Goal: Task Accomplishment & Management: Use online tool/utility

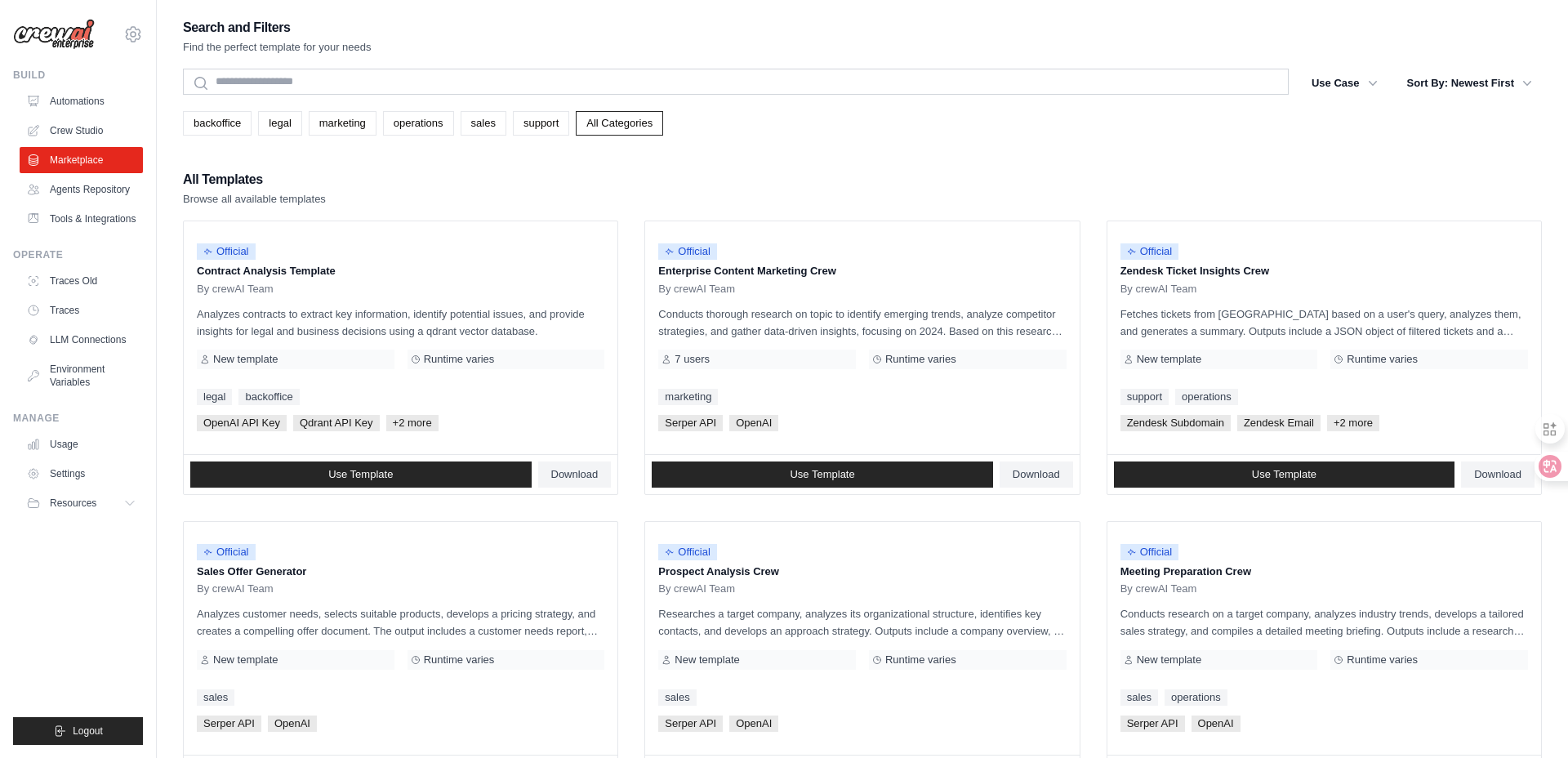
scroll to position [189, 0]
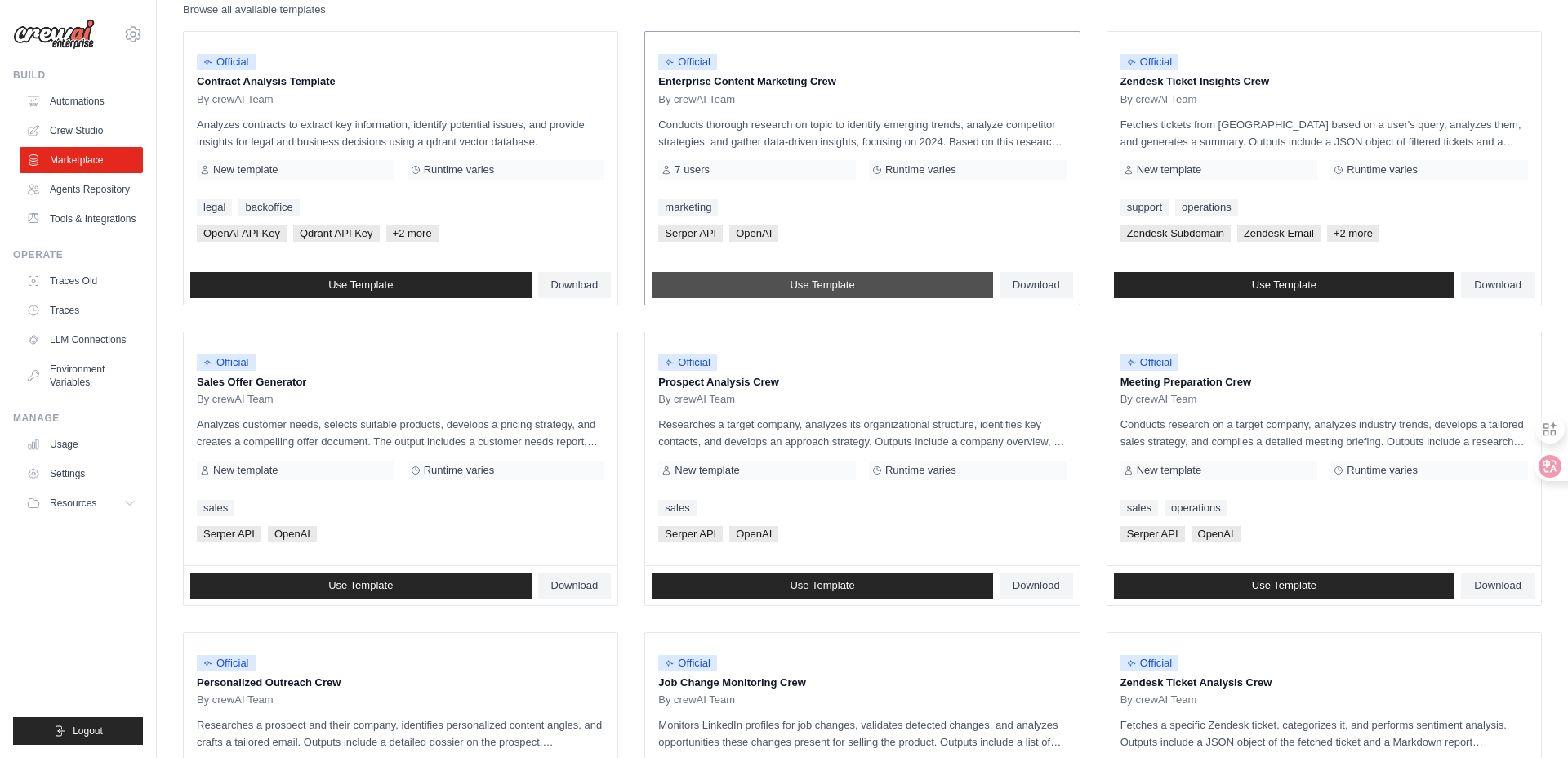
click at [866, 289] on link "Use Template" at bounding box center [821, 285] width 341 height 26
click at [84, 189] on link "Agents Repository" at bounding box center [82, 189] width 123 height 26
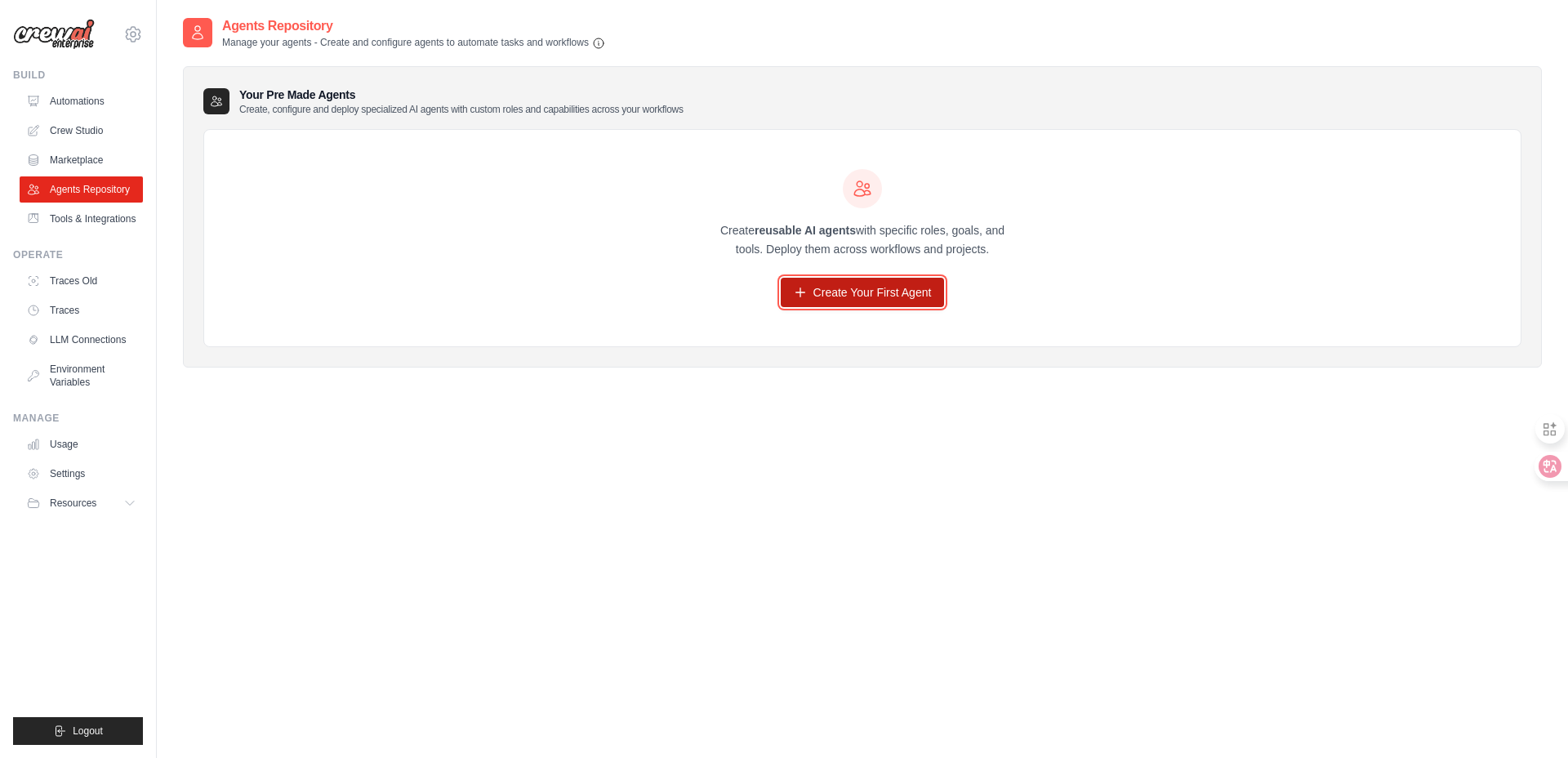
click at [802, 294] on icon at bounding box center [800, 292] width 13 height 13
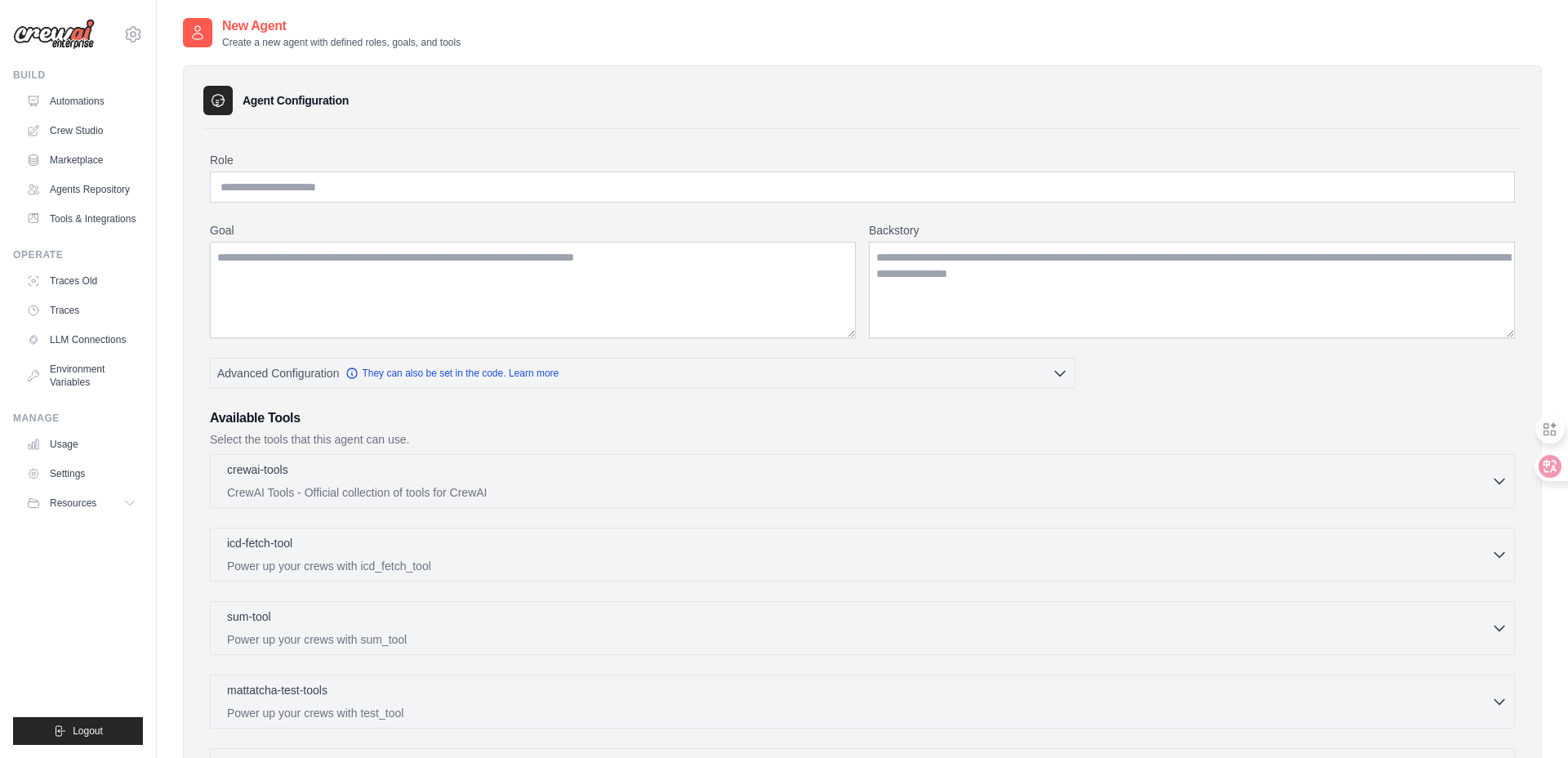
scroll to position [197, 0]
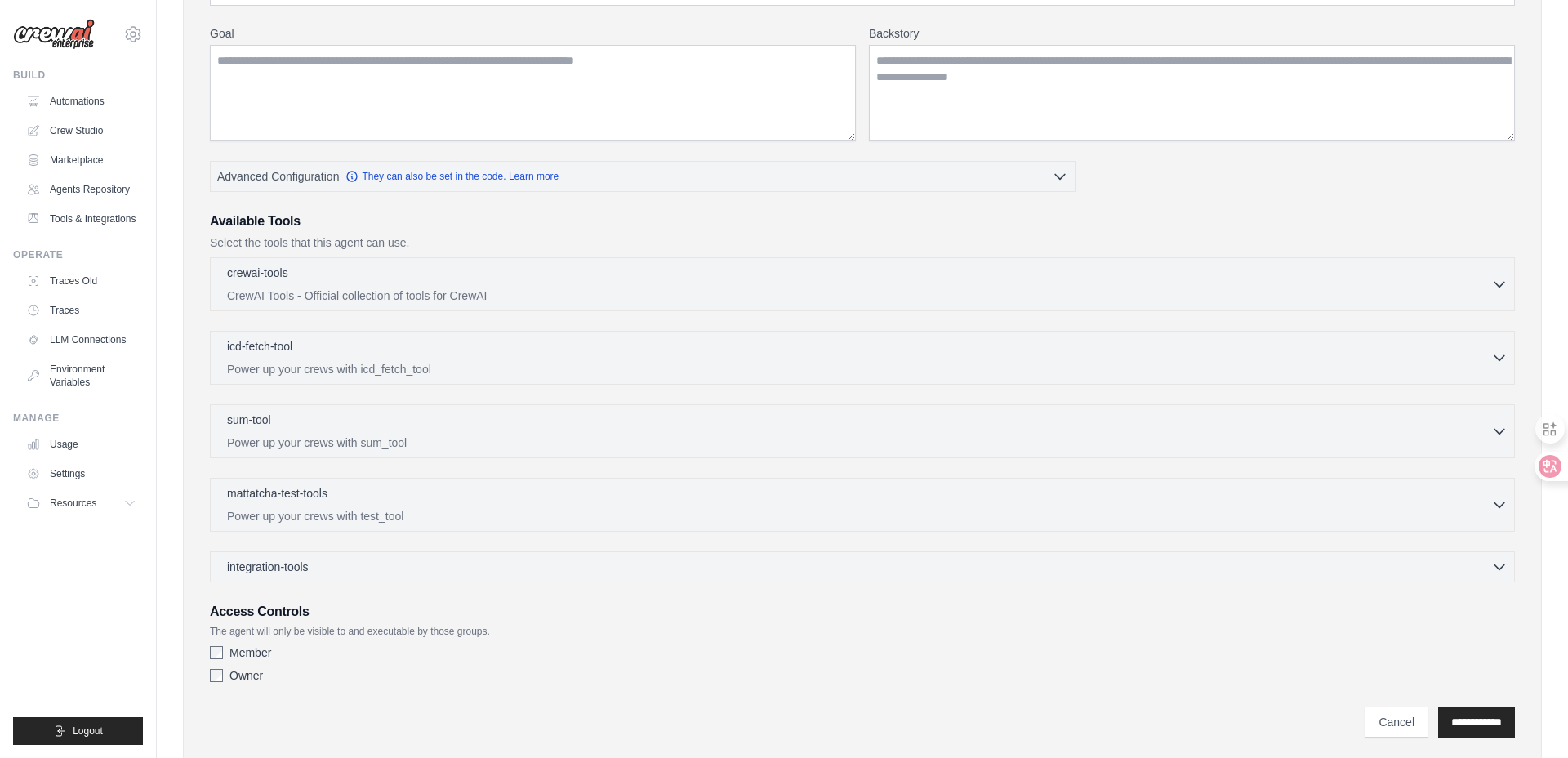
click at [628, 550] on div "crewai-tools 0 selected CrewAI Tools - Official collection of tools for CrewAI" at bounding box center [862, 420] width 1305 height 325
click at [622, 565] on div "integration-tools 0 selected" at bounding box center [867, 566] width 1280 height 17
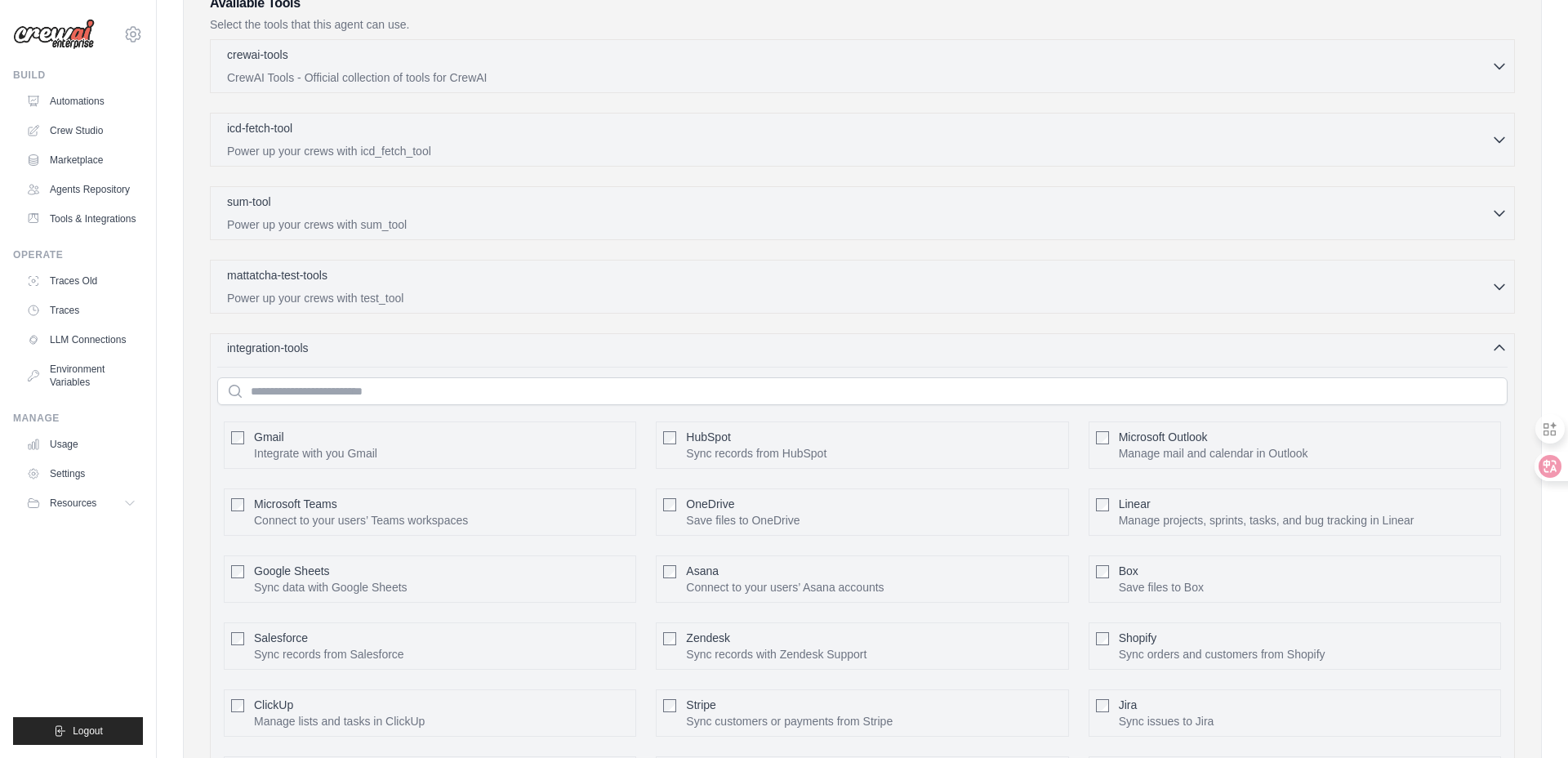
scroll to position [349, 0]
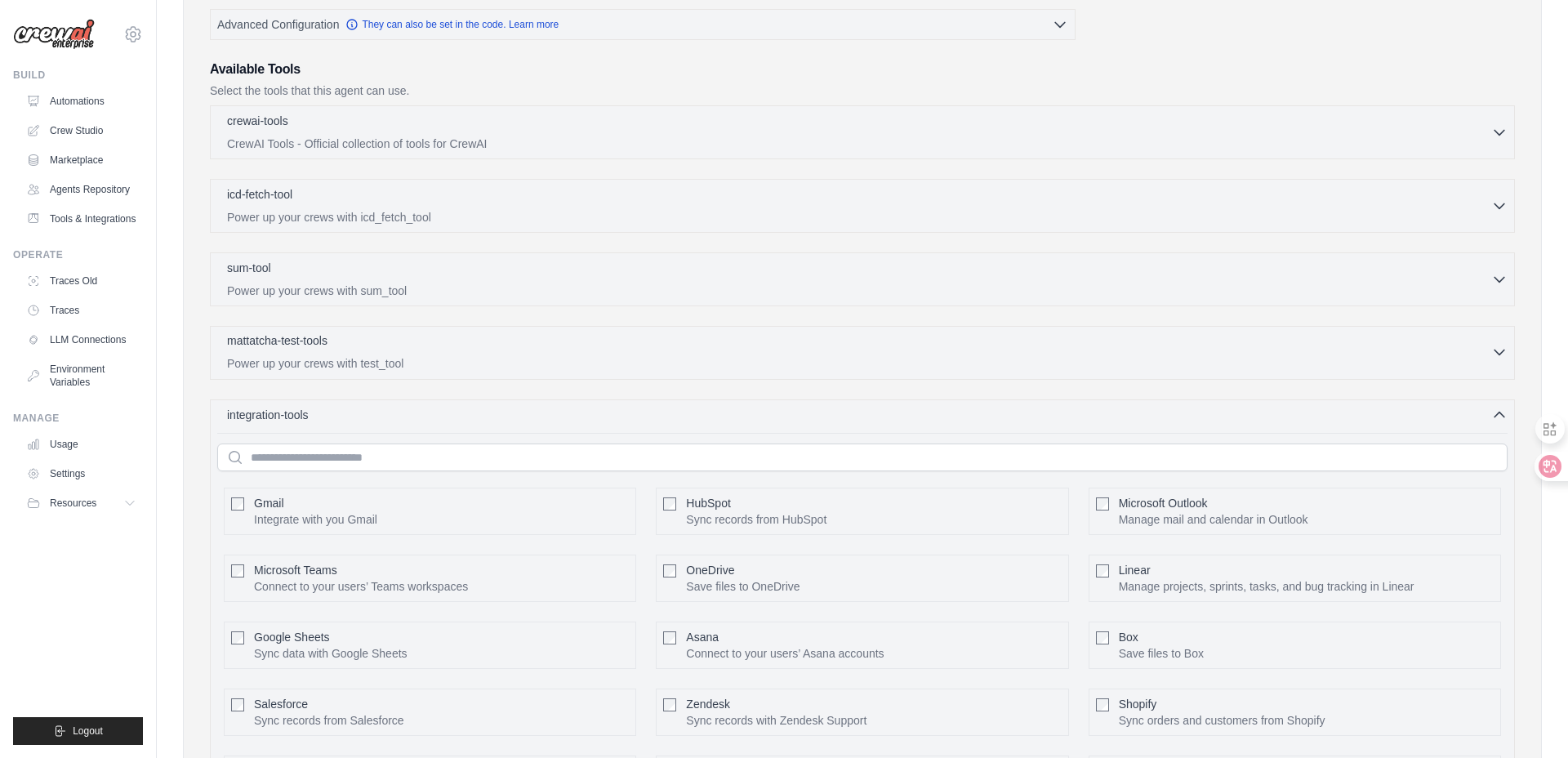
click at [540, 352] on div "mattatcha-test-tools 0 selected Power up your crews with test_tool" at bounding box center [859, 352] width 1265 height 39
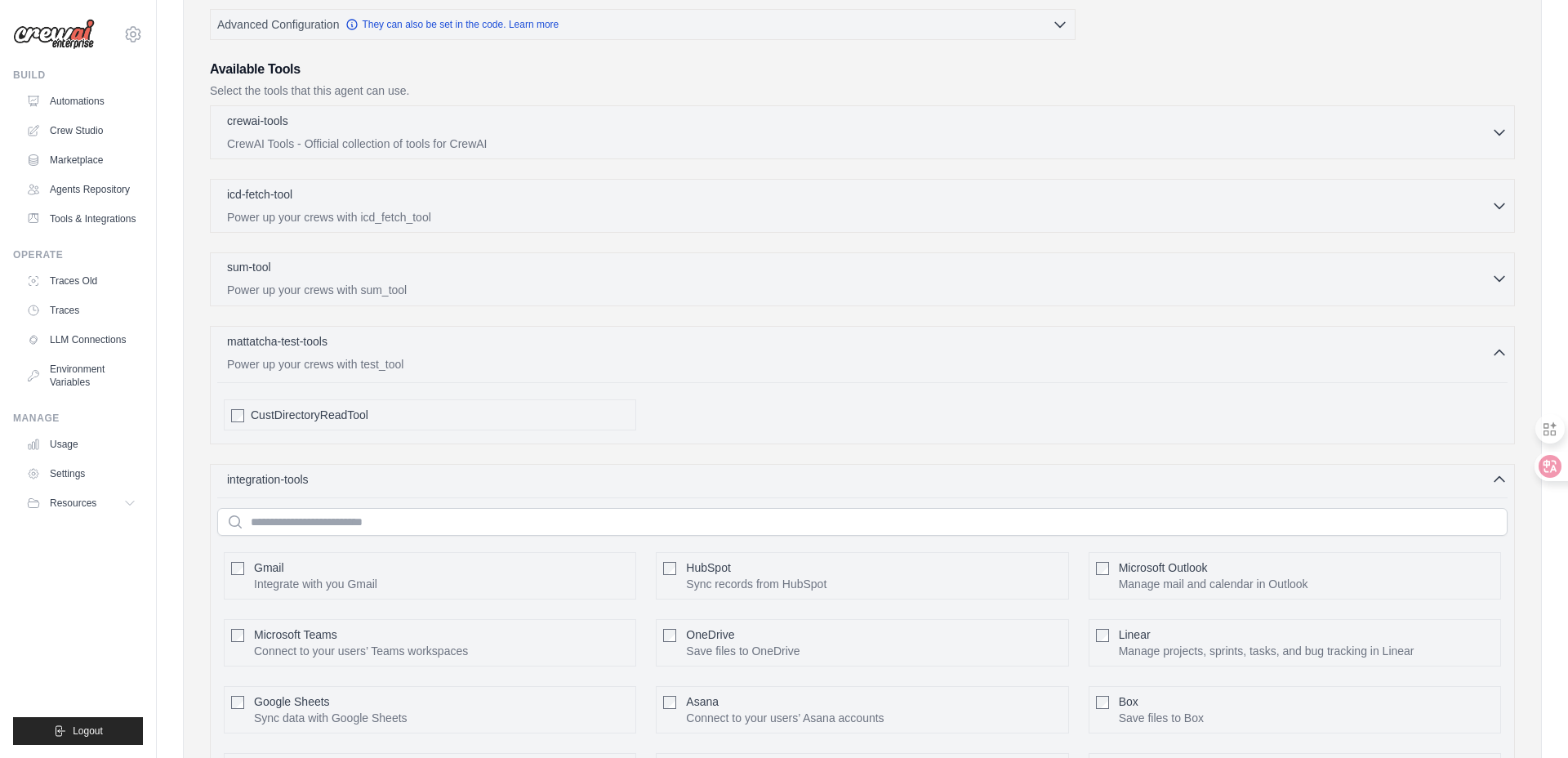
click at [494, 273] on div "sum-tool 0 selected" at bounding box center [859, 269] width 1265 height 19
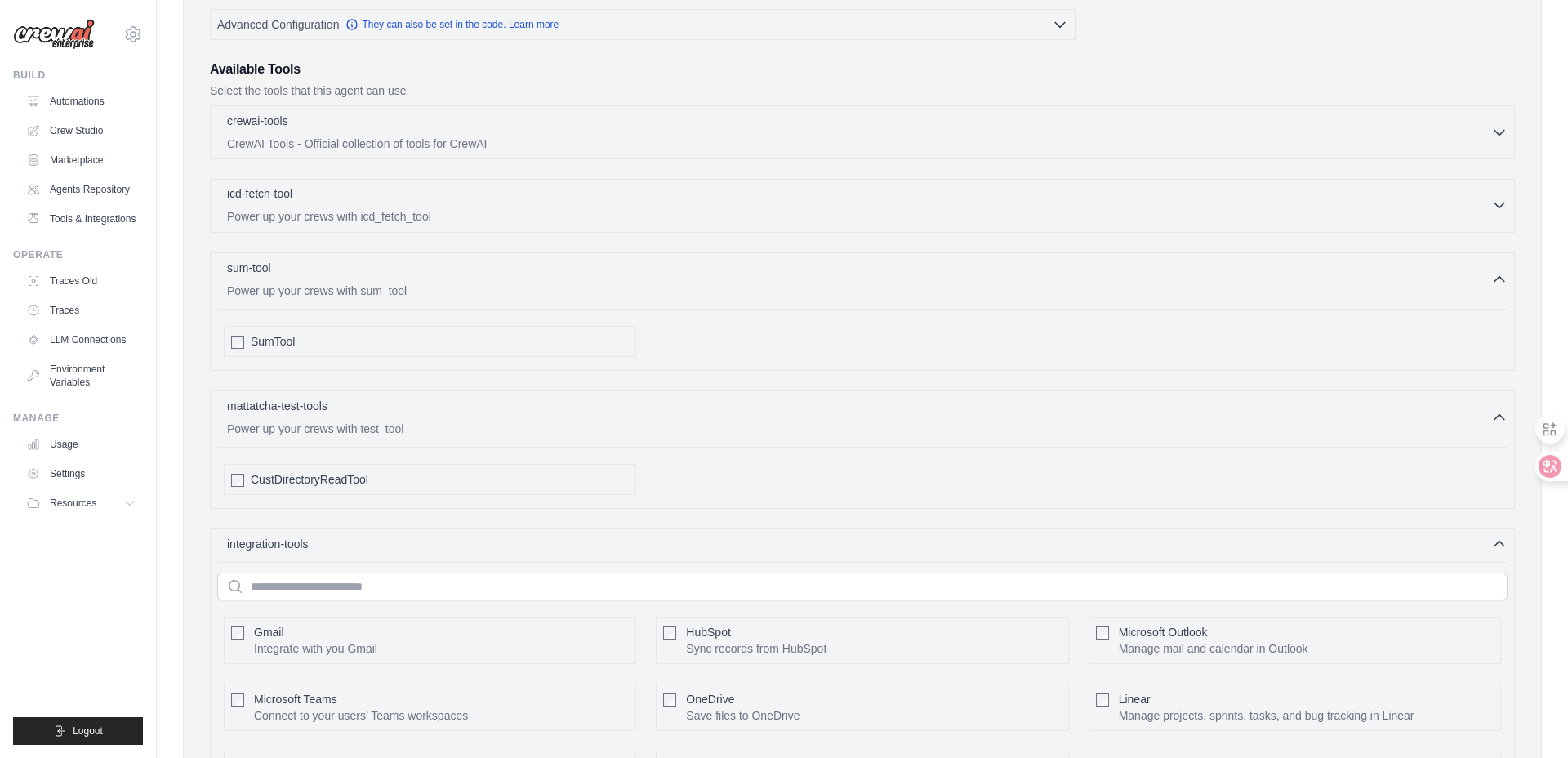
click at [460, 193] on div "icd-fetch-tool 0 selected" at bounding box center [859, 195] width 1265 height 19
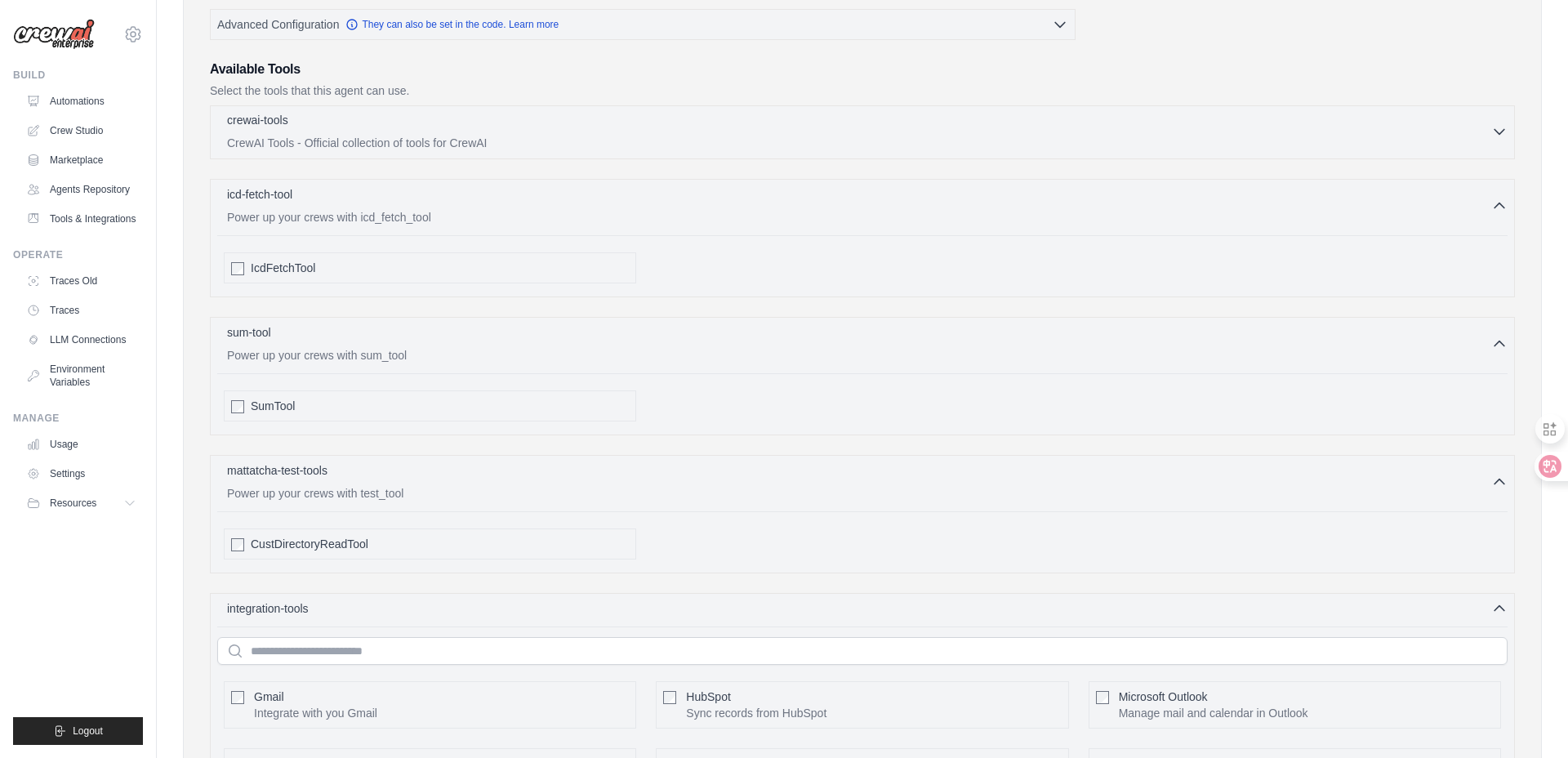
click at [450, 145] on p "CrewAI Tools - Official collection of tools for CrewAI" at bounding box center [859, 143] width 1265 height 17
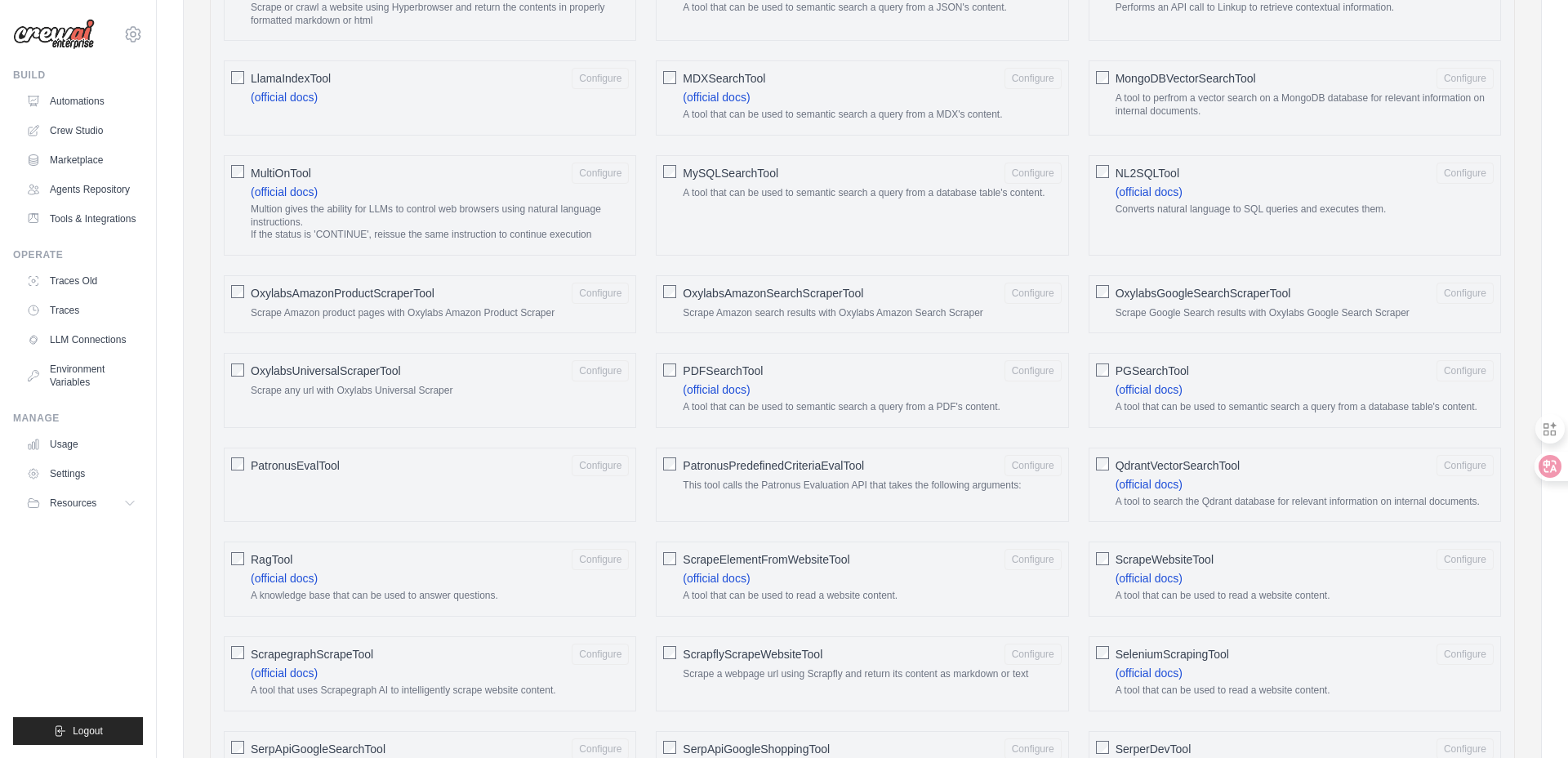
scroll to position [1338, 0]
